Goal: Transaction & Acquisition: Obtain resource

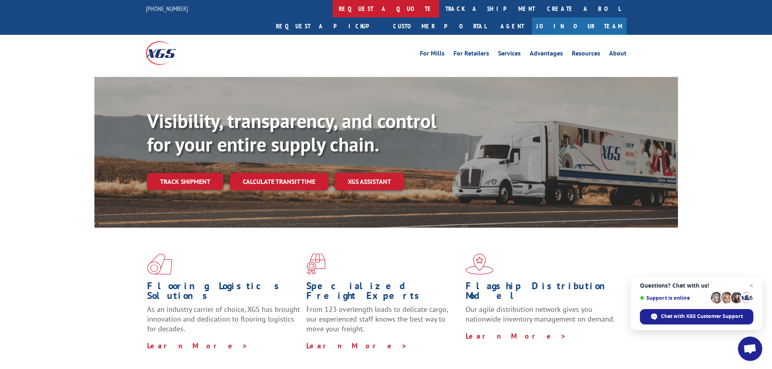
click at [333, 12] on link "request a quote" at bounding box center [386, 8] width 107 height 17
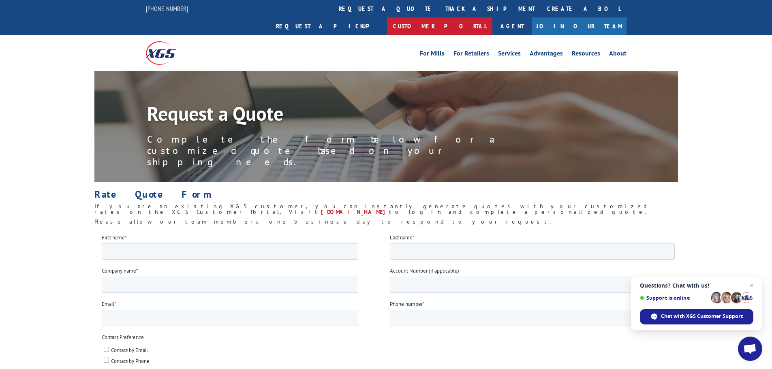
click at [492, 17] on link "Customer Portal" at bounding box center [439, 25] width 105 height 17
